Goal: Task Accomplishment & Management: Use online tool/utility

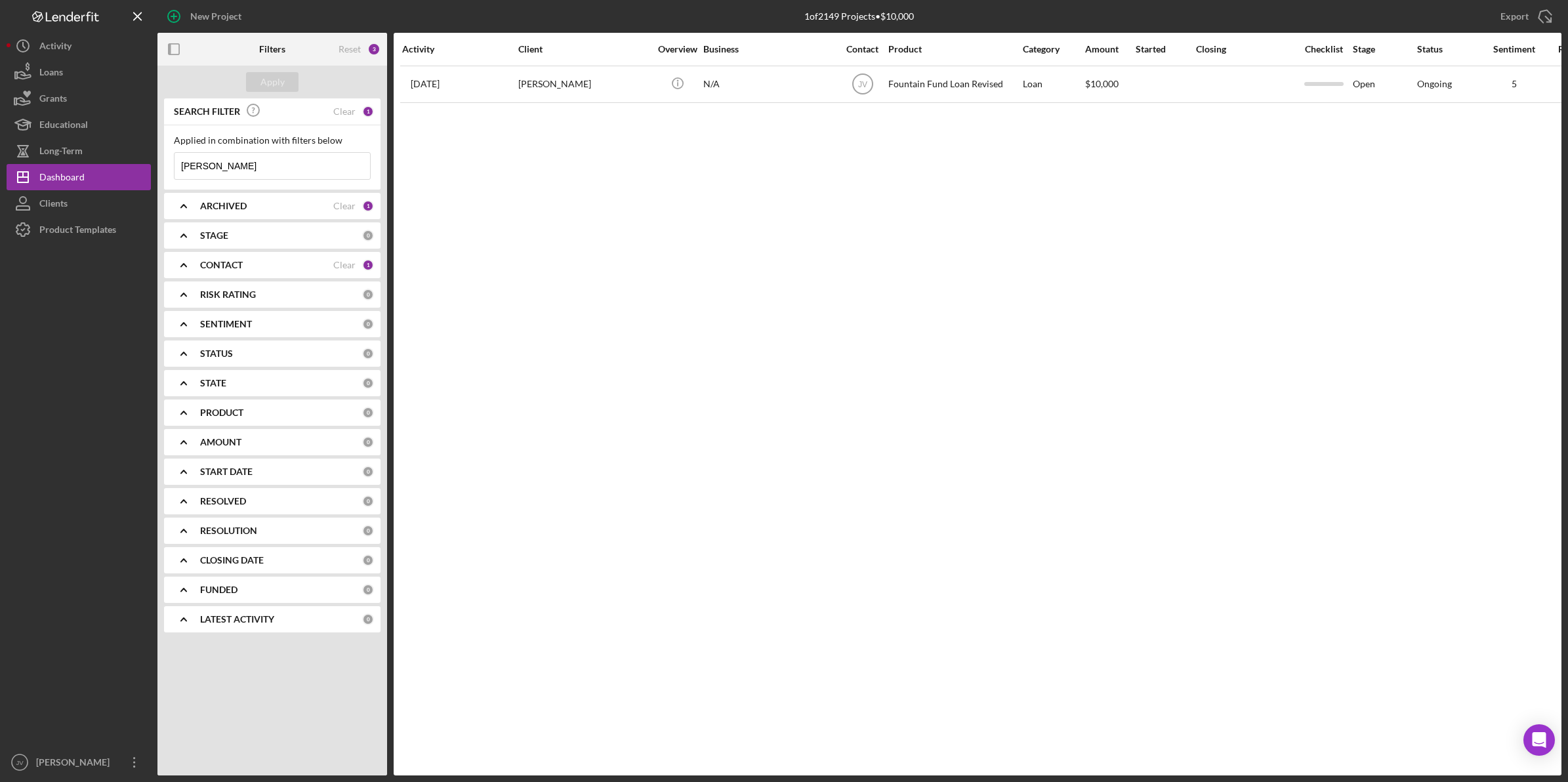
drag, startPoint x: 257, startPoint y: 166, endPoint x: 155, endPoint y: 165, distance: 102.0
click at [155, 165] on div "New Project 1 of 2149 Projects • $10,000 [PERSON_NAME] Export Icon/Export Filte…" at bounding box center [784, 388] width 1555 height 775
type input "rayshod"
click at [565, 100] on div "[PERSON_NAME]" at bounding box center [584, 84] width 131 height 35
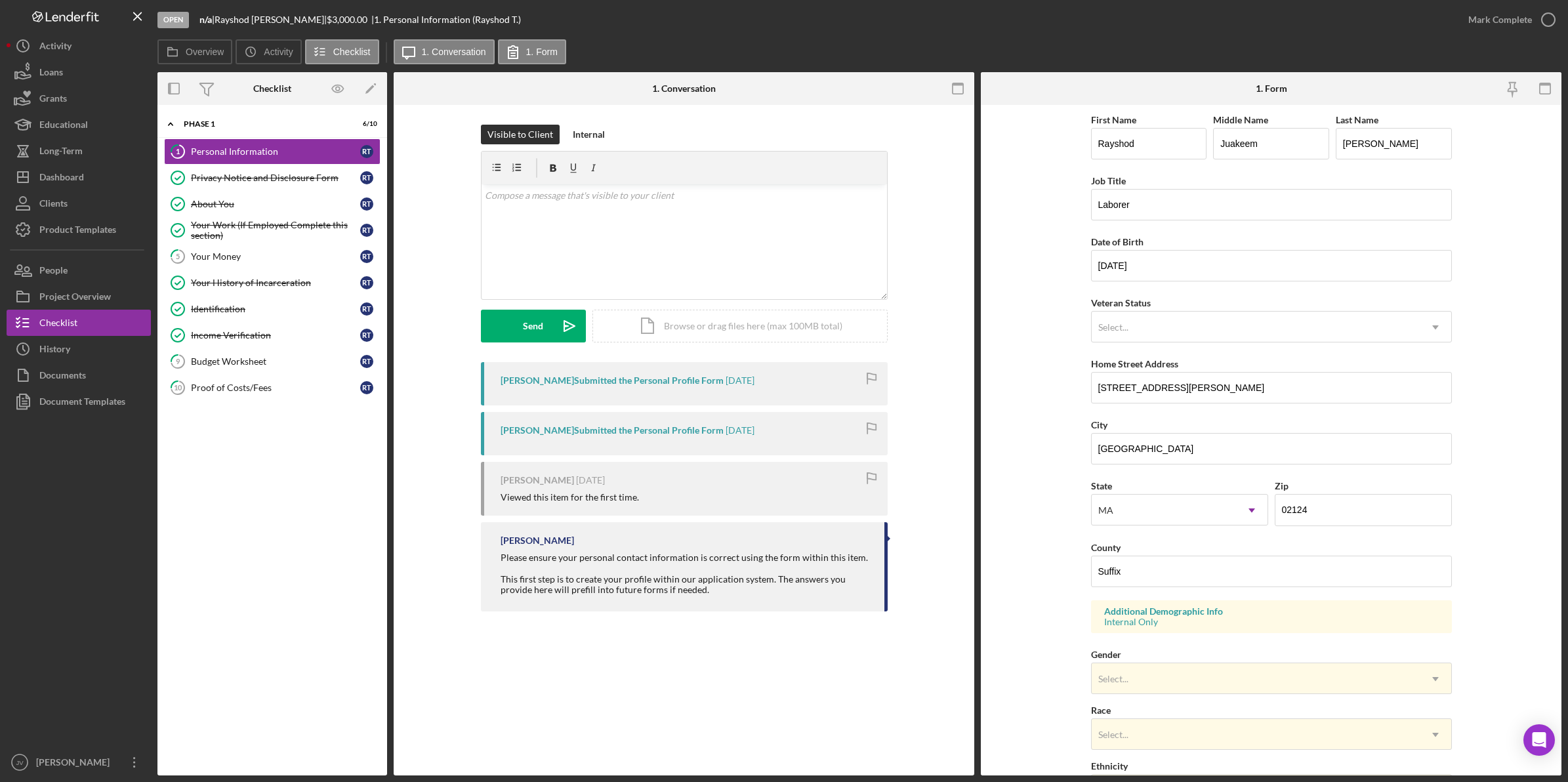
click at [273, 378] on link "10 Proof of Costs/Fees R T" at bounding box center [272, 387] width 216 height 26
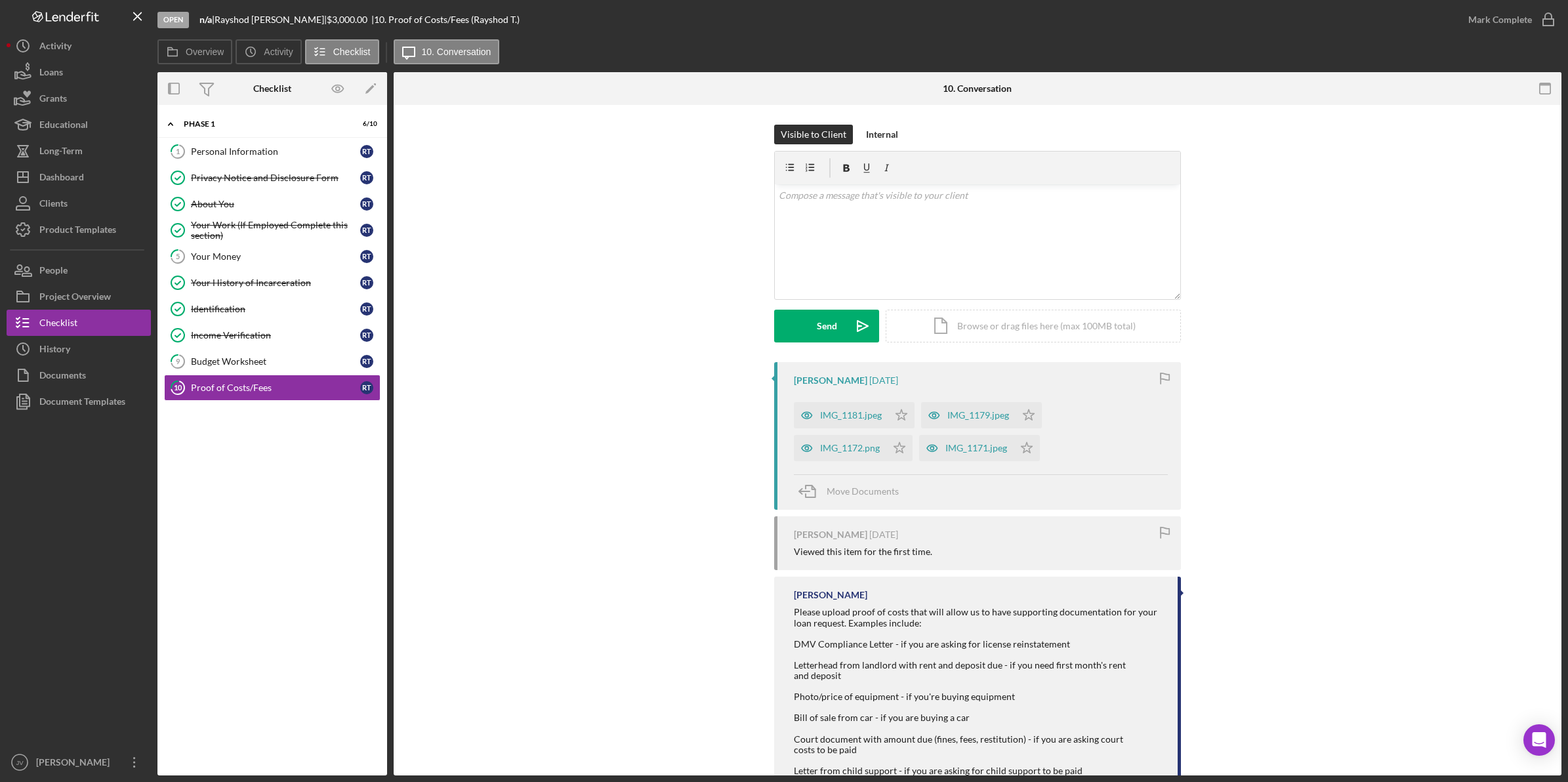
click at [837, 423] on div "IMG_1181.jpeg" at bounding box center [841, 415] width 94 height 26
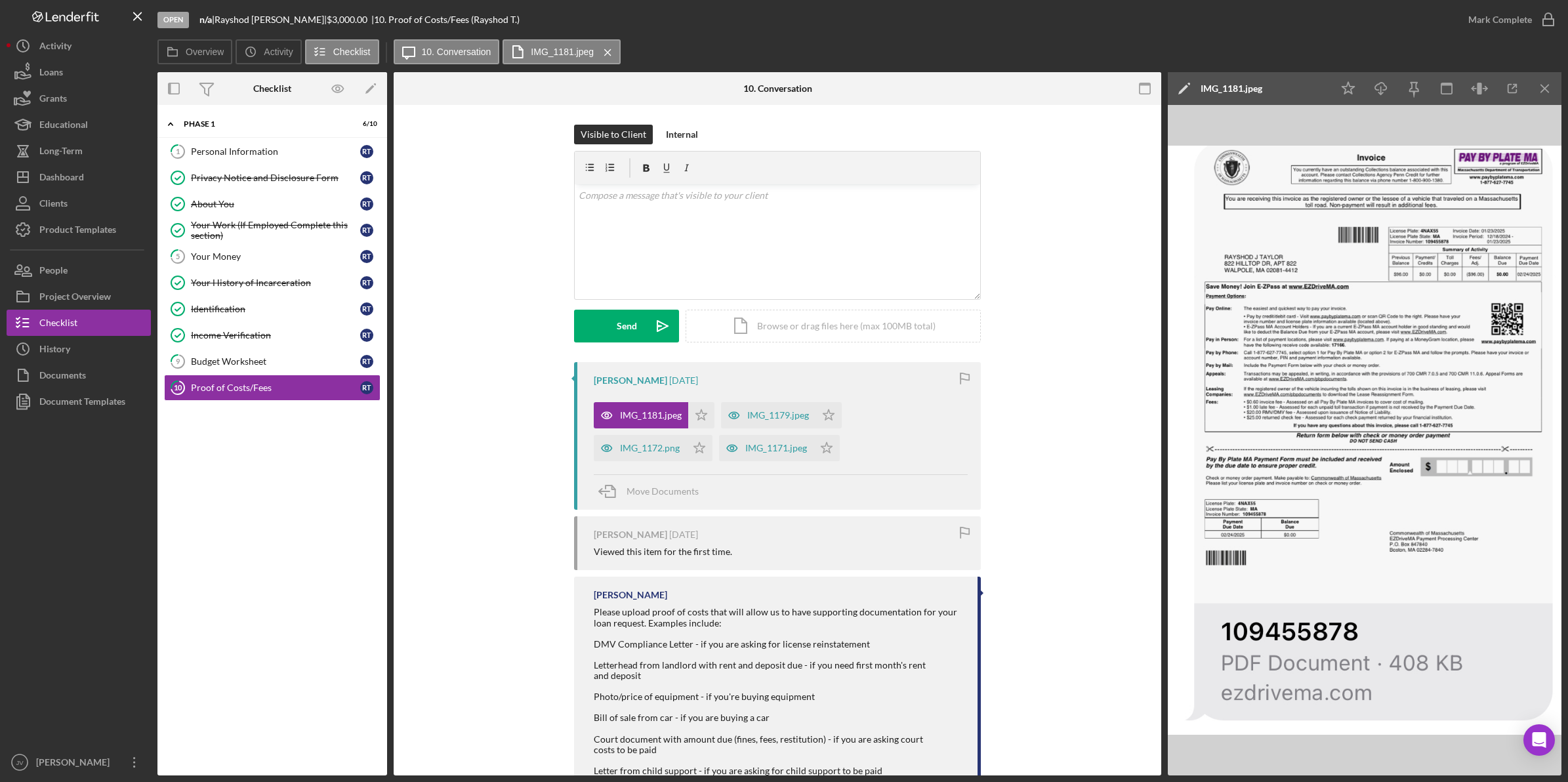
click at [1386, 90] on icon "Icon/Download" at bounding box center [1382, 89] width 29 height 29
drag, startPoint x: 1080, startPoint y: 313, endPoint x: 979, endPoint y: 368, distance: 115.0
click at [1080, 313] on div "Visible to Client Internal v Color teal Color pink Remove color Add row above A…" at bounding box center [777, 243] width 728 height 238
click at [782, 420] on div "IMG_1179.jpeg" at bounding box center [778, 415] width 62 height 11
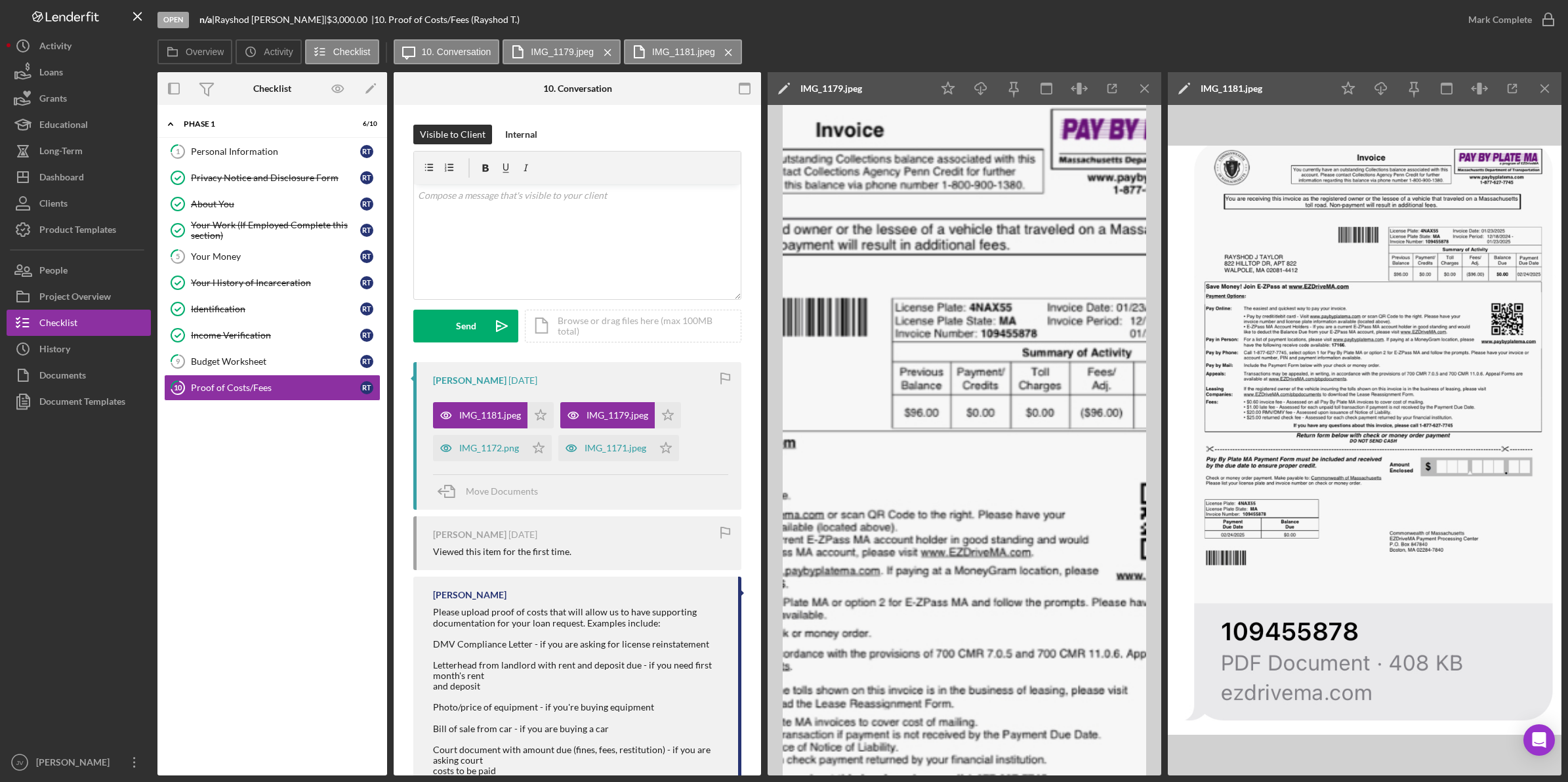
click at [488, 454] on div "IMG_1172.png" at bounding box center [480, 448] width 92 height 26
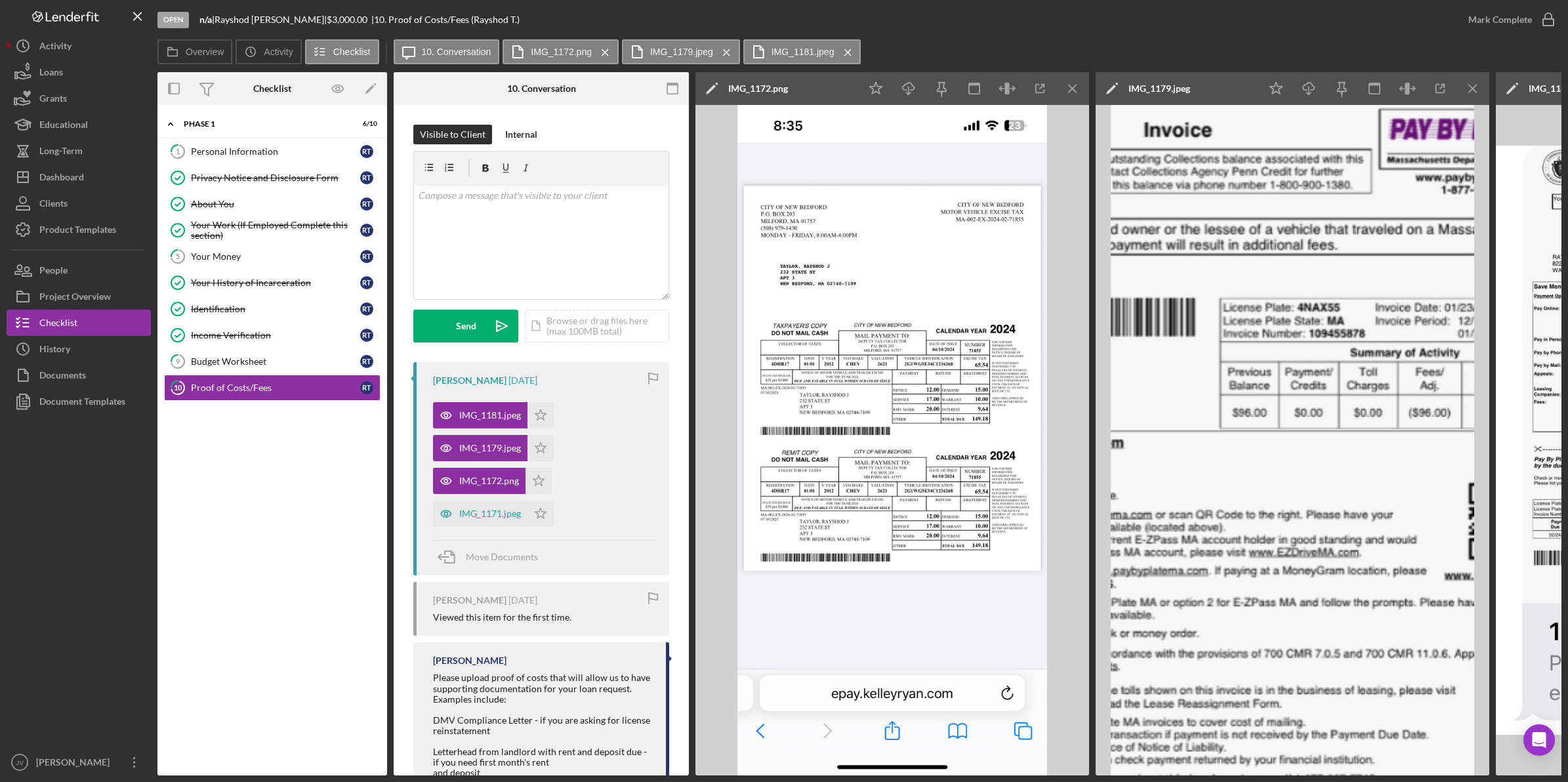
click at [916, 92] on icon "Icon/Download" at bounding box center [909, 89] width 29 height 29
click at [498, 516] on div "IMG_1171.jpeg" at bounding box center [490, 514] width 62 height 11
